Goal: Information Seeking & Learning: Learn about a topic

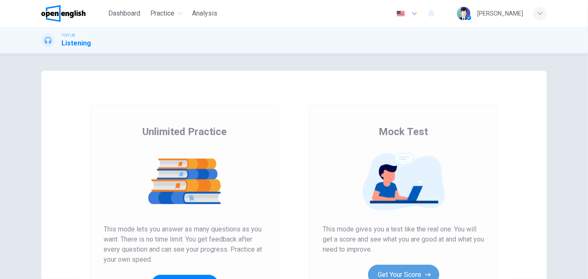
click at [377, 270] on button "Get Your Score" at bounding box center [403, 275] width 71 height 20
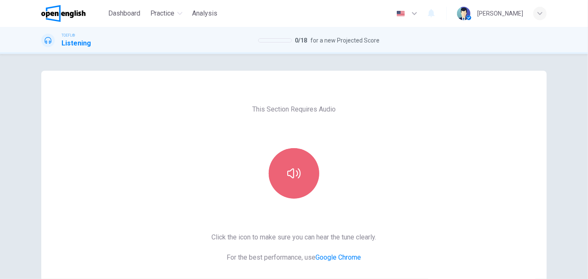
click at [284, 182] on button "button" at bounding box center [294, 173] width 51 height 51
click at [356, 195] on div "This Section Requires Audio Click the icon to make sure you can hear the tune c…" at bounding box center [294, 217] width 178 height 293
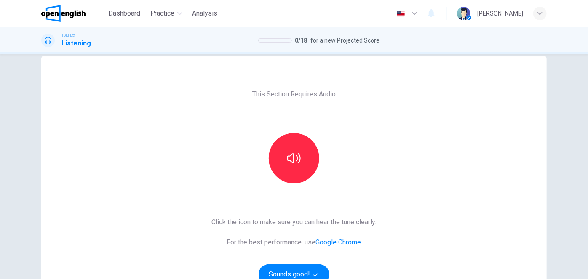
scroll to position [76, 0]
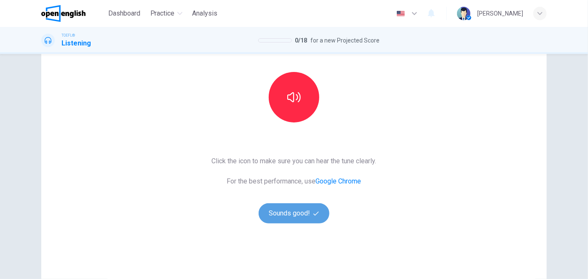
click at [281, 209] on button "Sounds good!" at bounding box center [294, 213] width 71 height 20
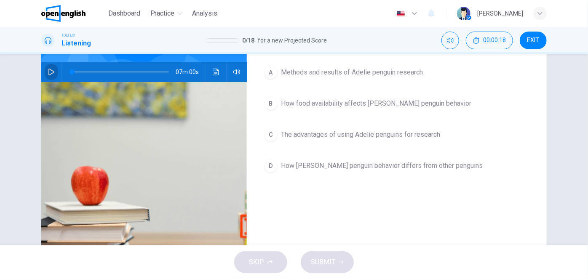
click at [51, 71] on icon "button" at bounding box center [51, 72] width 7 height 7
click at [48, 72] on icon "button" at bounding box center [51, 72] width 7 height 7
click at [282, 198] on div "Question 1 What is the lecture mainly about? A Methods and results of [PERSON_N…" at bounding box center [397, 141] width 300 height 293
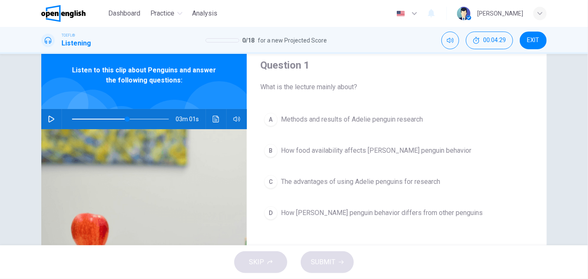
scroll to position [27, 0]
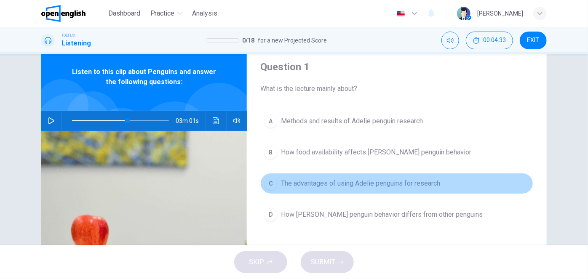
click at [271, 182] on div "C" at bounding box center [270, 183] width 13 height 13
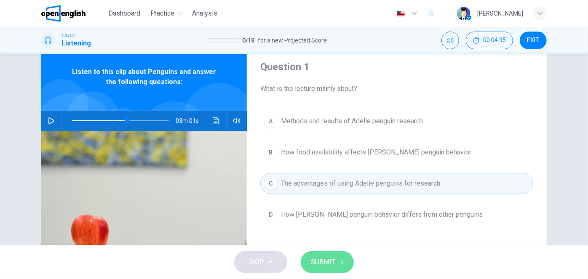
click at [322, 265] on span "SUBMIT" at bounding box center [323, 263] width 24 height 12
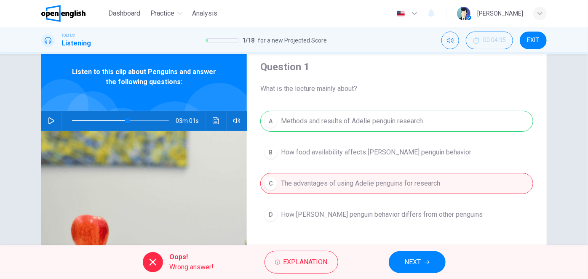
click at [257, 217] on div "Question 1 What is the lecture mainly about? A Methods and results of [PERSON_N…" at bounding box center [397, 189] width 300 height 293
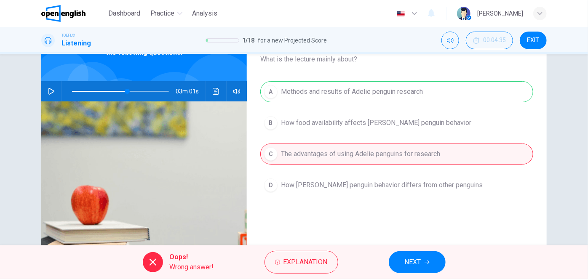
scroll to position [58, 0]
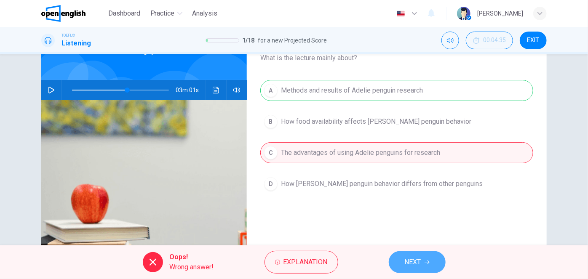
click at [400, 261] on button "NEXT" at bounding box center [417, 262] width 57 height 22
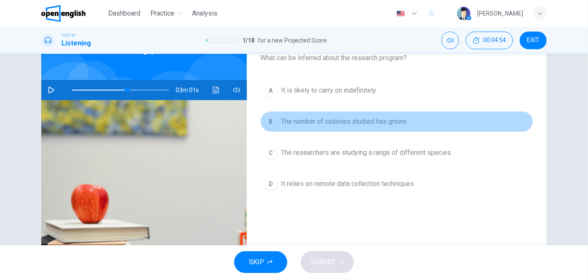
click at [270, 123] on div "B" at bounding box center [270, 121] width 13 height 13
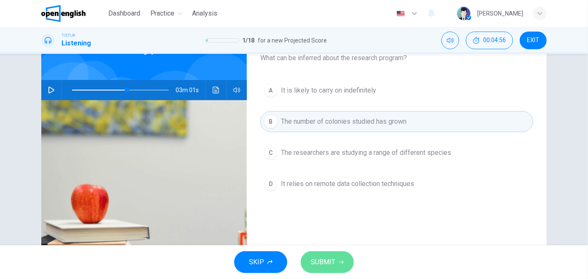
click at [318, 259] on span "SUBMIT" at bounding box center [323, 263] width 24 height 12
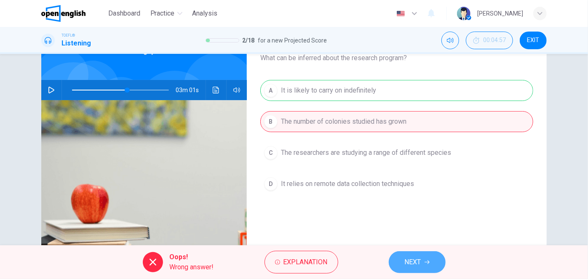
click at [404, 270] on button "NEXT" at bounding box center [417, 262] width 57 height 22
type input "**"
